Goal: Check status: Check status

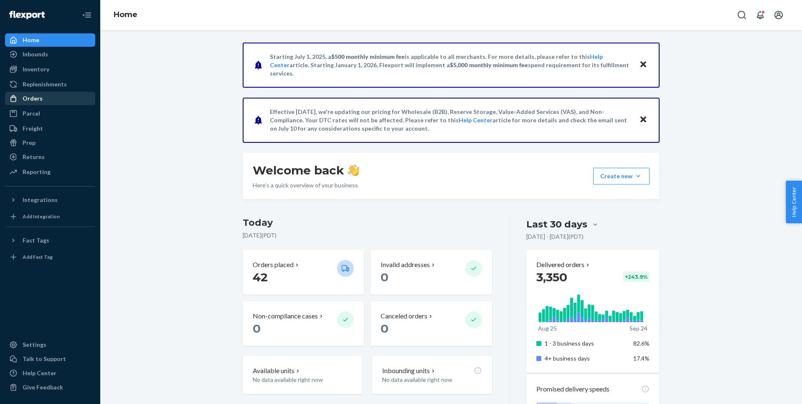
click at [33, 99] on div "Orders" at bounding box center [33, 98] width 20 height 8
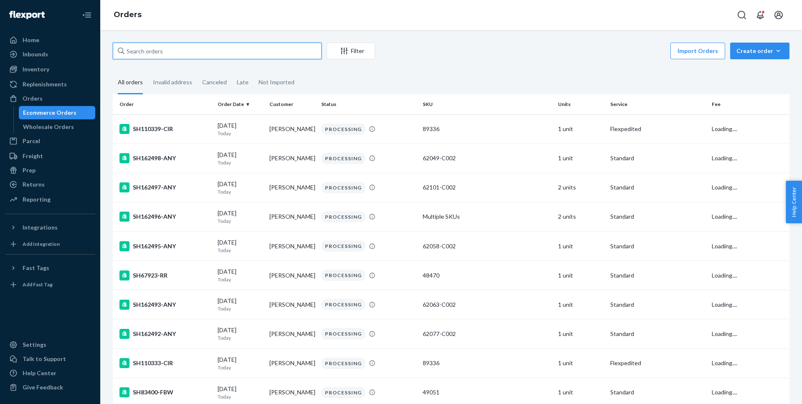
click at [159, 49] on input "text" at bounding box center [217, 51] width 209 height 17
paste input "SH159989-ANY"
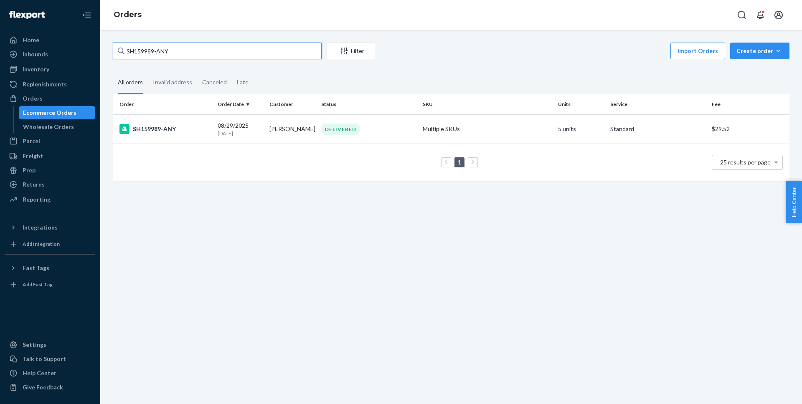
click at [139, 51] on input "SH159989-ANY" at bounding box center [217, 51] width 209 height 17
paste input "61602-ANY"
click at [135, 48] on input "SH161602-ANY" at bounding box center [217, 51] width 209 height 17
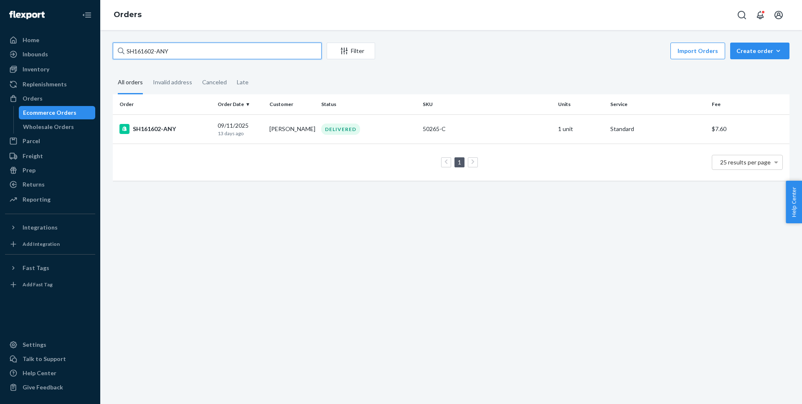
click at [135, 48] on input "SH161602-ANY" at bounding box center [217, 51] width 209 height 17
paste input "61"
click at [151, 51] on input "SH161661-ANY" at bounding box center [217, 51] width 209 height 17
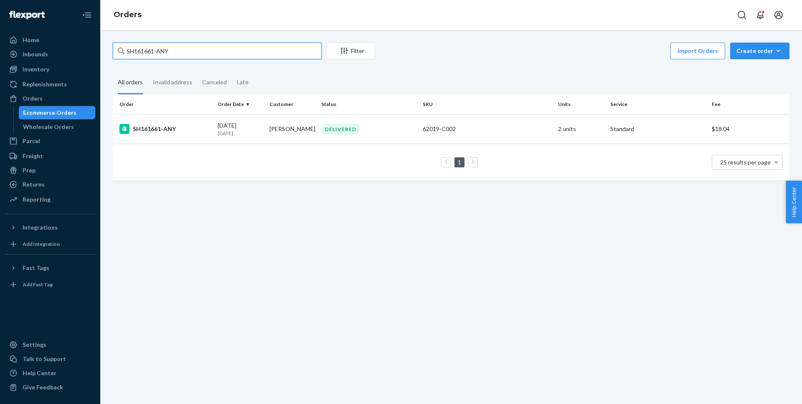
click at [151, 51] on input "SH161661-ANY" at bounding box center [217, 51] width 209 height 17
paste input "823"
click at [177, 49] on input "SH161823-ANY" at bounding box center [217, 51] width 209 height 17
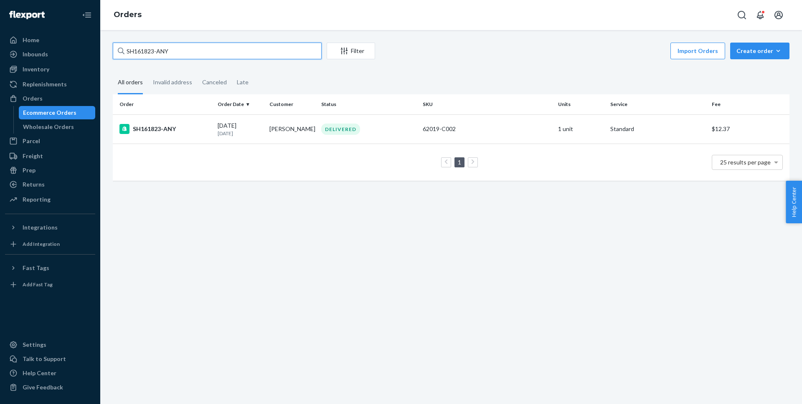
paste input "2025"
click at [186, 48] on input "SH162025-ANY" at bounding box center [217, 51] width 209 height 17
paste input "56"
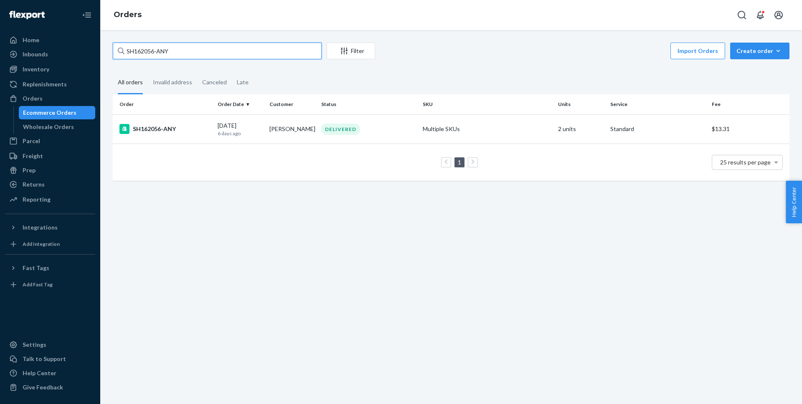
click at [163, 55] on input "SH162056-ANY" at bounding box center [217, 51] width 209 height 17
paste input "238"
click at [183, 51] on input "SH162238-ANY" at bounding box center [217, 51] width 209 height 17
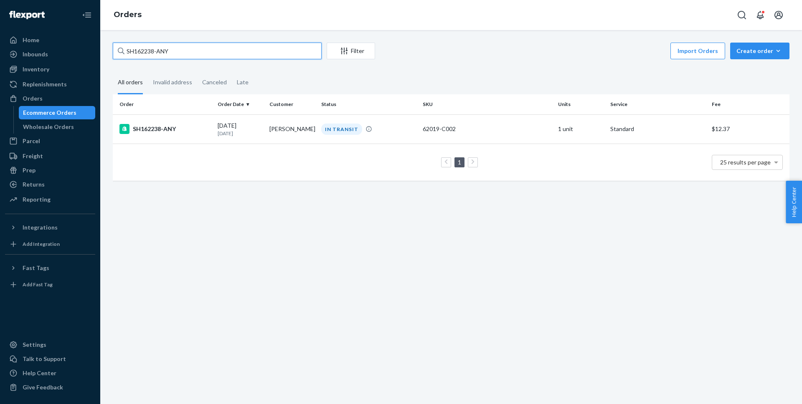
click at [183, 51] on input "SH162238-ANY" at bounding box center [217, 51] width 209 height 17
paste input "42"
click at [225, 50] on input "SH162242-ANY" at bounding box center [217, 51] width 209 height 17
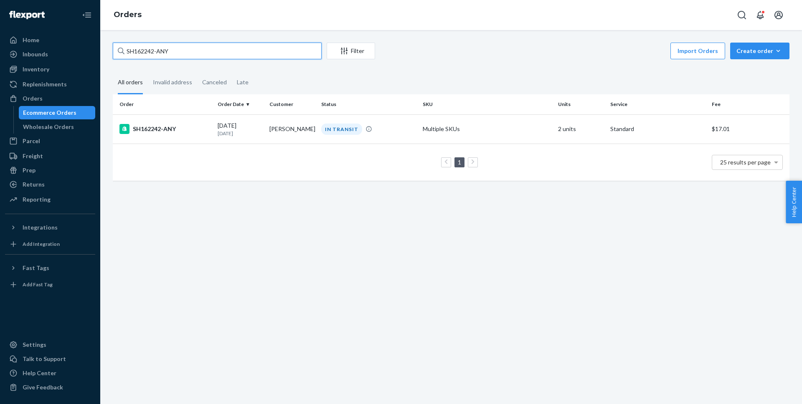
click at [225, 50] on input "SH162242-ANY" at bounding box center [217, 51] width 209 height 17
paste input "61"
type input "SH162261-ANY"
click at [152, 134] on div "SH162261-ANY" at bounding box center [164, 129] width 91 height 10
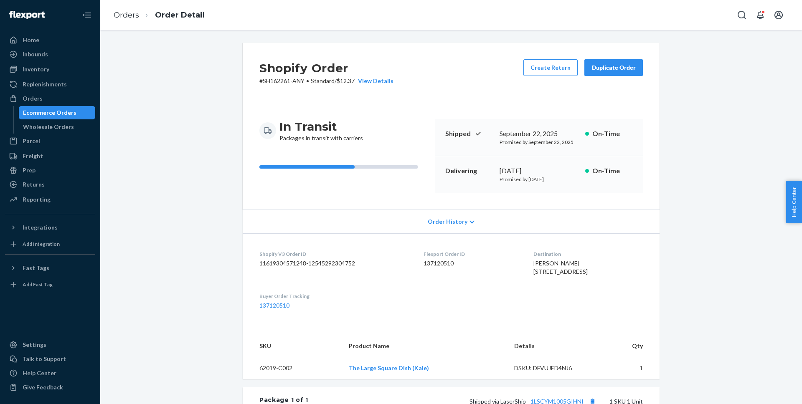
scroll to position [2, 0]
